Goal: Share content

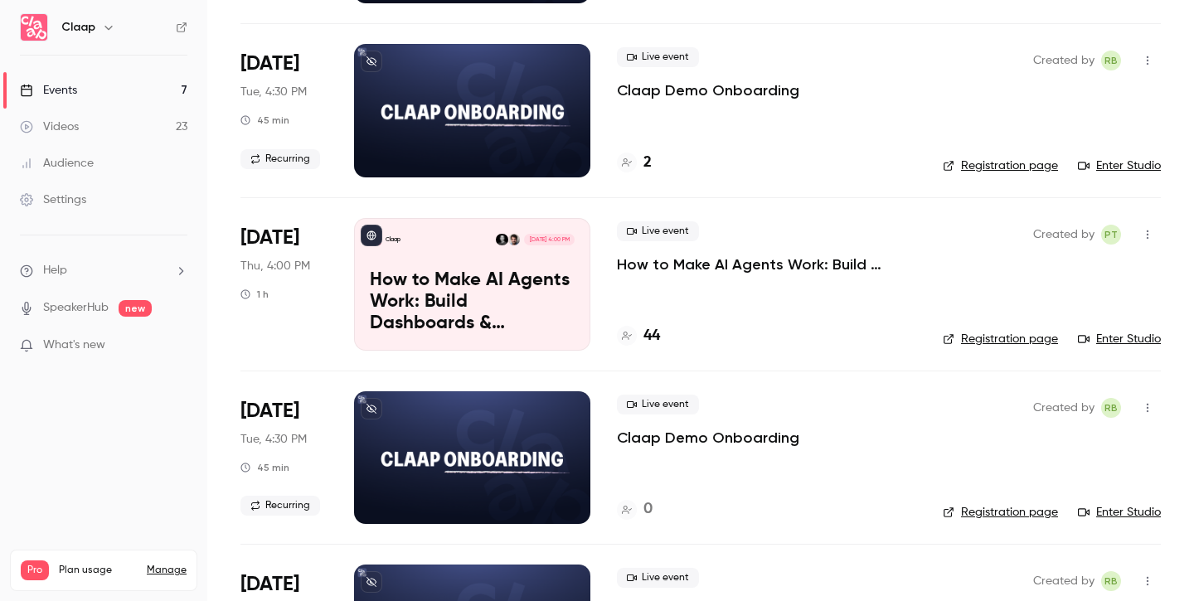
scroll to position [298, 0]
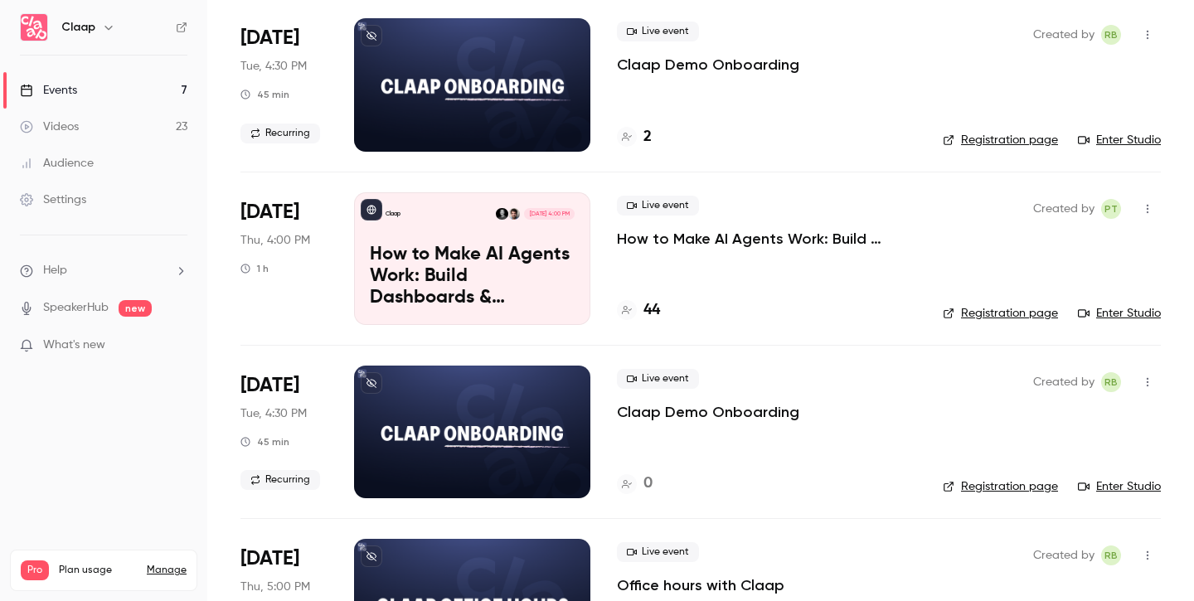
click at [544, 302] on p "How to Make AI Agents Work: Build Dashboards & Automations with Claap MCP" at bounding box center [472, 277] width 205 height 64
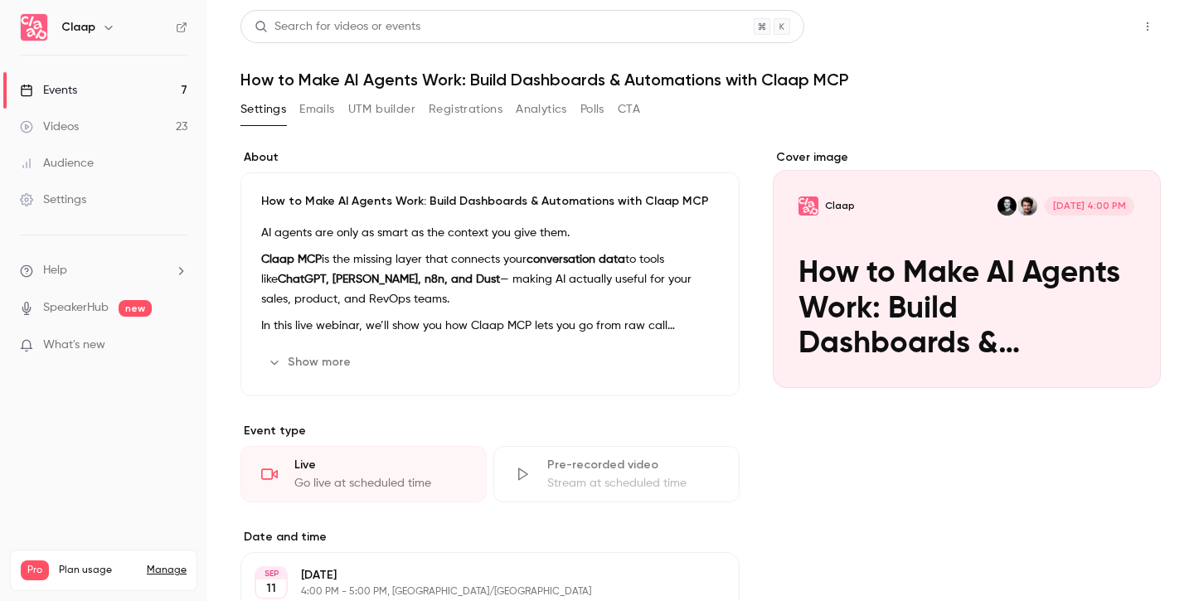
click at [1073, 23] on button "Share" at bounding box center [1089, 26] width 66 height 33
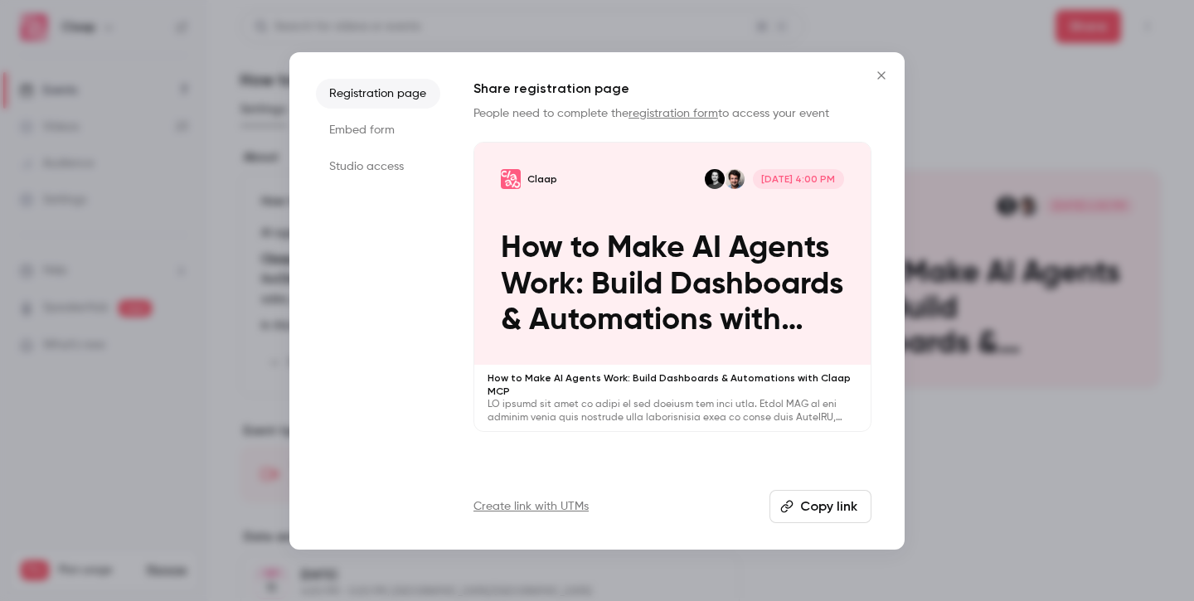
click at [813, 503] on button "Copy link" at bounding box center [821, 506] width 102 height 33
click at [820, 508] on button "Copy link" at bounding box center [821, 506] width 102 height 33
click at [885, 77] on icon "Close" at bounding box center [882, 75] width 20 height 13
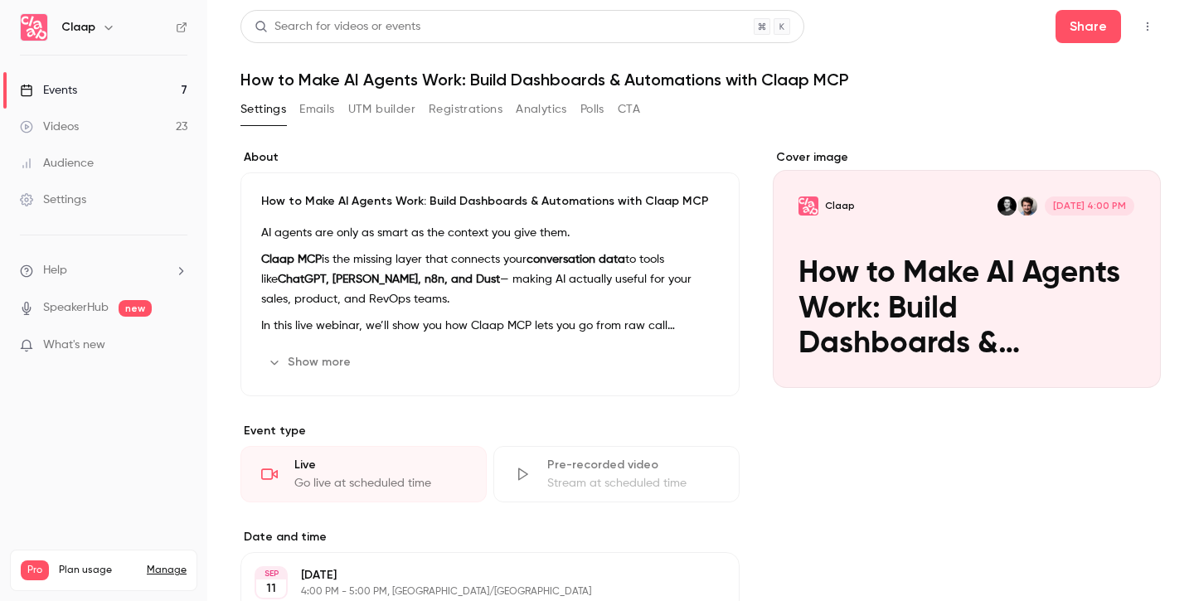
click at [100, 86] on link "Events 7" at bounding box center [103, 90] width 207 height 36
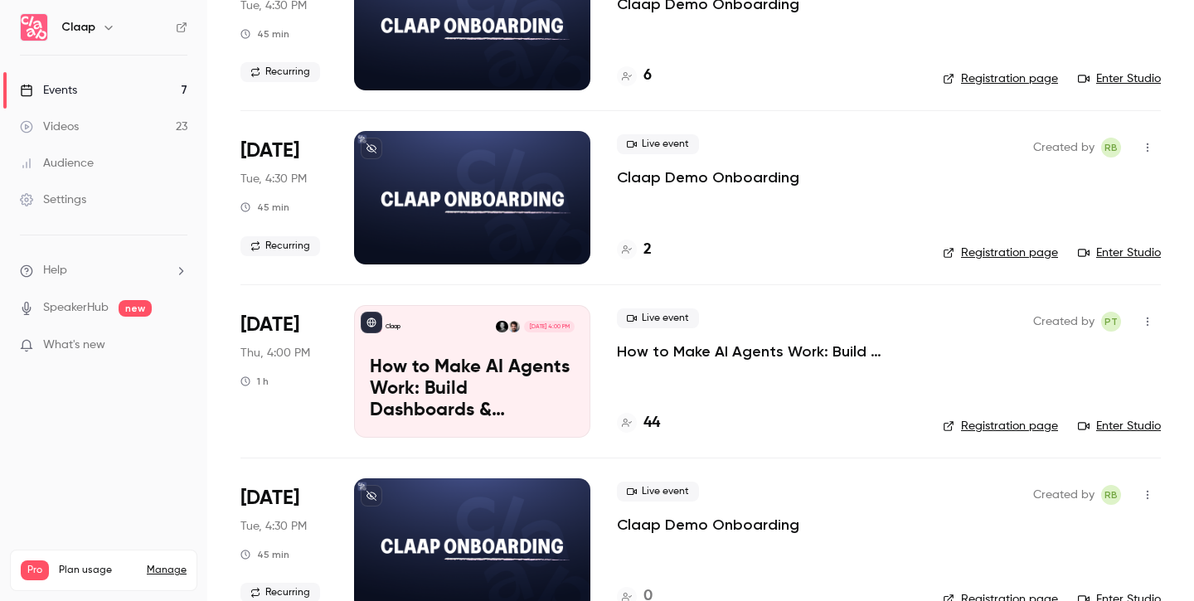
scroll to position [233, 0]
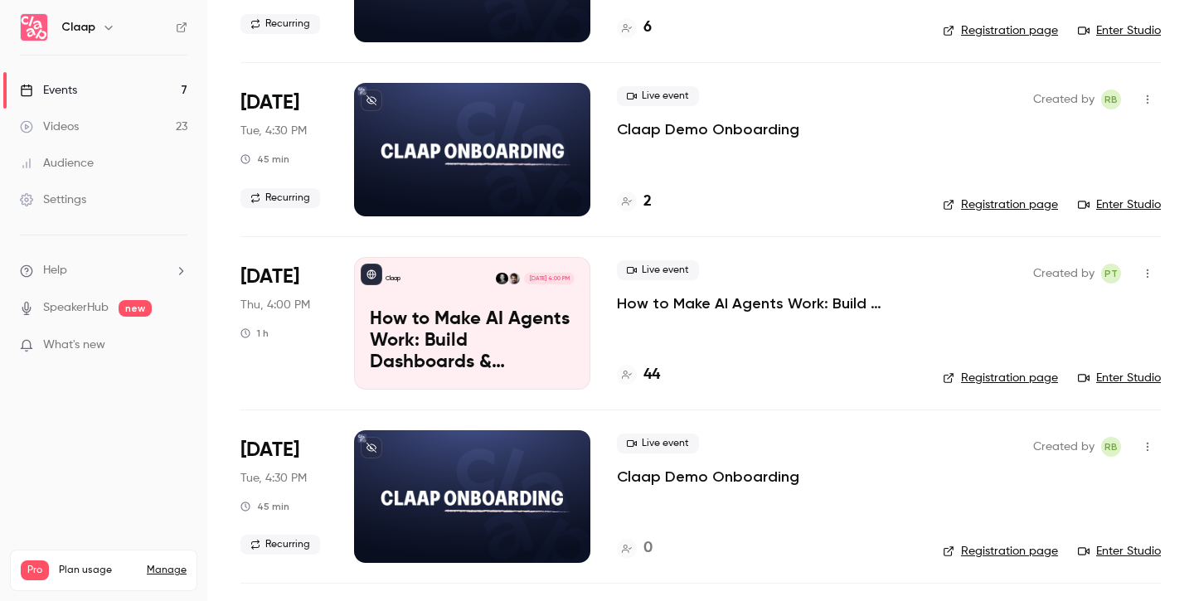
click at [651, 372] on h4 "44" at bounding box center [652, 375] width 17 height 22
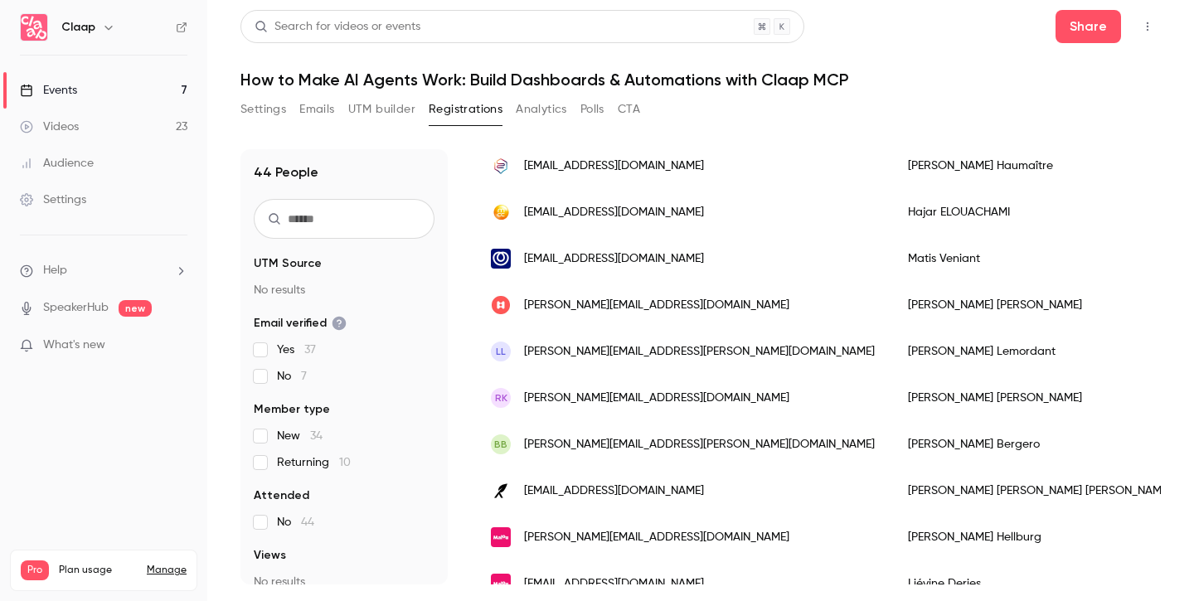
scroll to position [1767, 0]
